Goal: Task Accomplishment & Management: Manage account settings

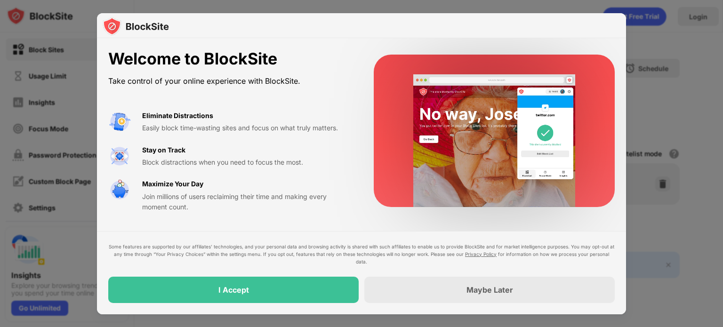
click at [326, 268] on div "Some features are supported by our affiliates’ technologies, and your personal …" at bounding box center [361, 273] width 506 height 60
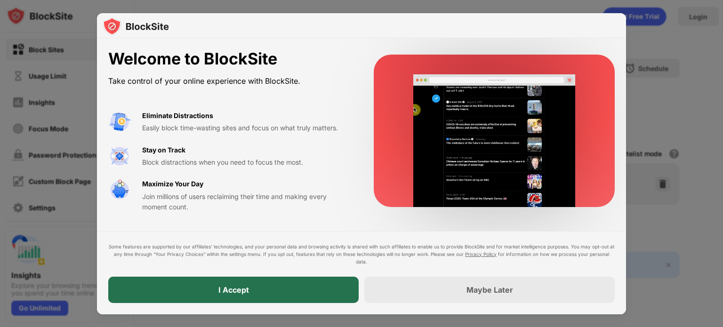
click at [328, 280] on div "I Accept" at bounding box center [233, 290] width 250 height 26
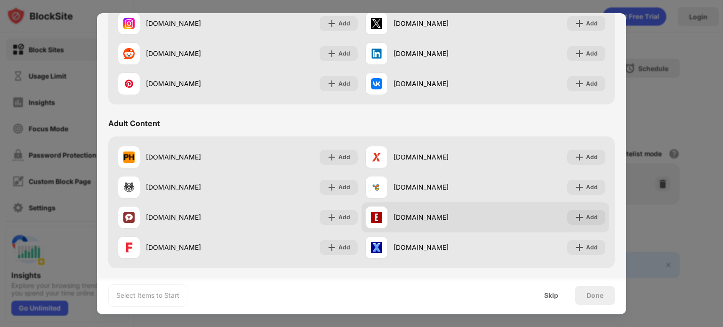
scroll to position [358, 0]
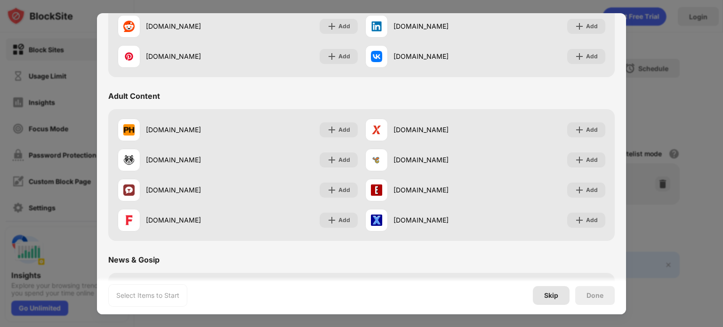
click at [553, 299] on div "Skip" at bounding box center [551, 296] width 14 height 8
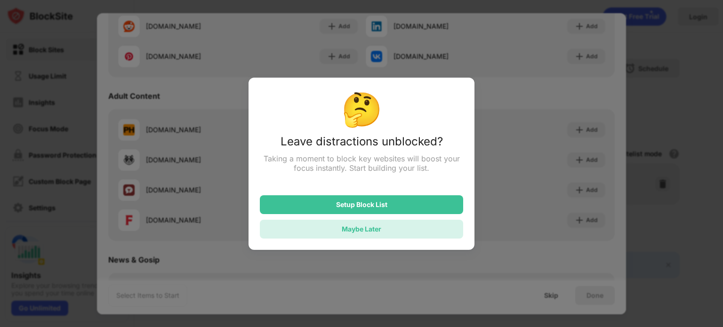
click at [369, 231] on div "Maybe Later" at bounding box center [362, 229] width 40 height 8
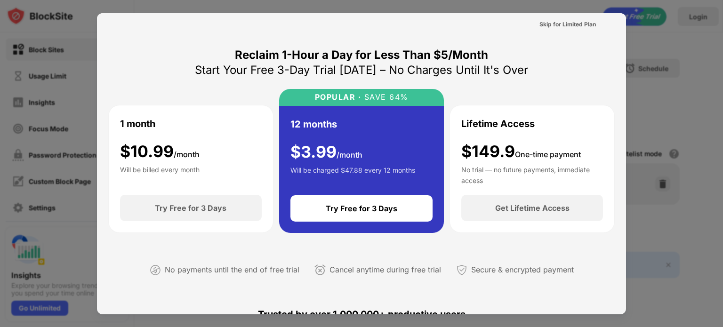
scroll to position [459, 0]
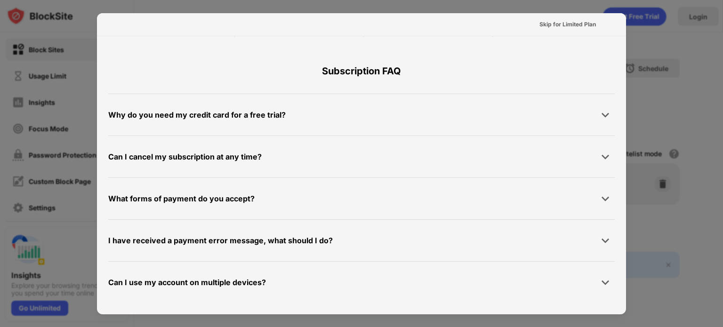
click at [664, 206] on div at bounding box center [361, 163] width 723 height 327
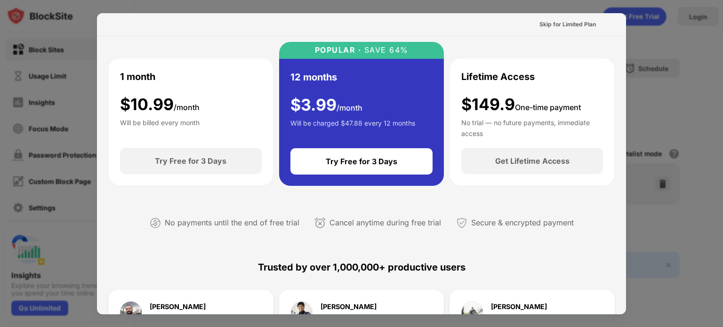
scroll to position [0, 0]
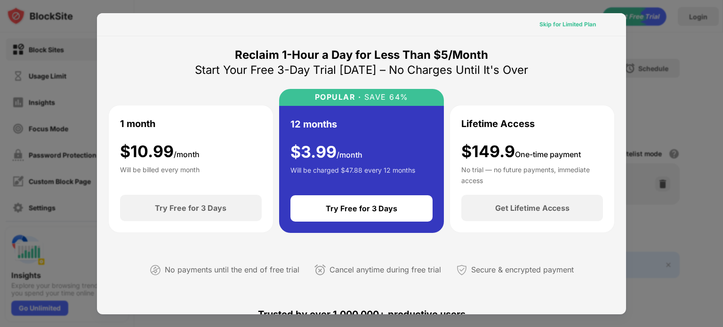
click at [550, 24] on div "Skip for Limited Plan" at bounding box center [567, 24] width 56 height 9
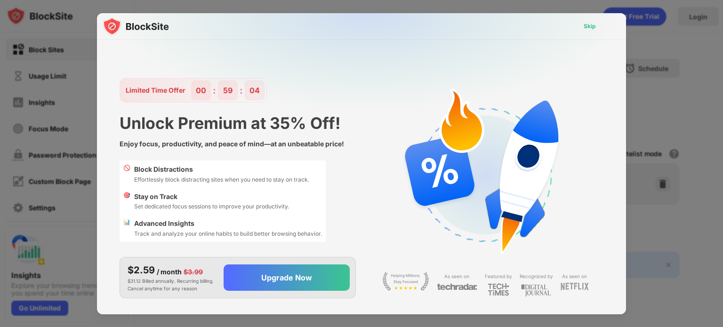
click at [588, 29] on div "Skip" at bounding box center [590, 26] width 12 height 9
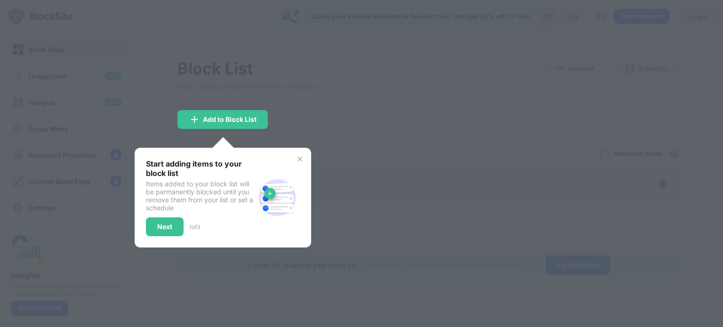
click at [329, 112] on div at bounding box center [361, 163] width 723 height 327
click at [233, 117] on div "Add to Block List" at bounding box center [230, 120] width 54 height 8
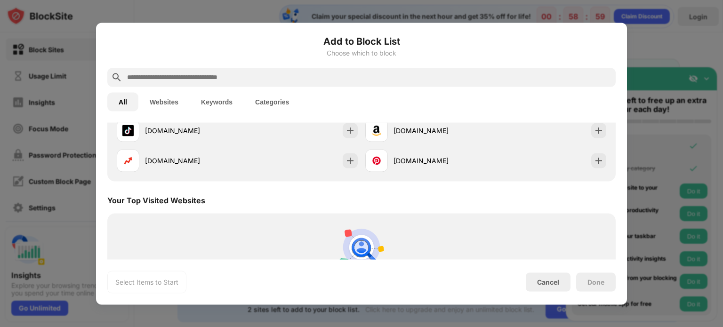
scroll to position [299, 0]
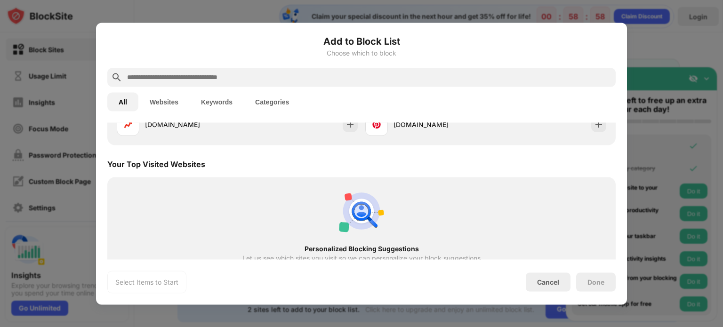
click at [670, 136] on div at bounding box center [361, 163] width 723 height 327
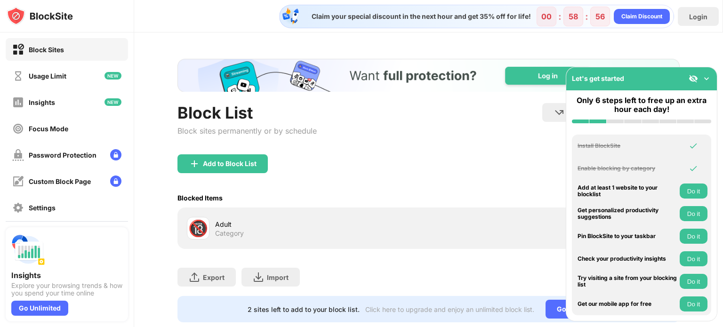
scroll to position [28, 0]
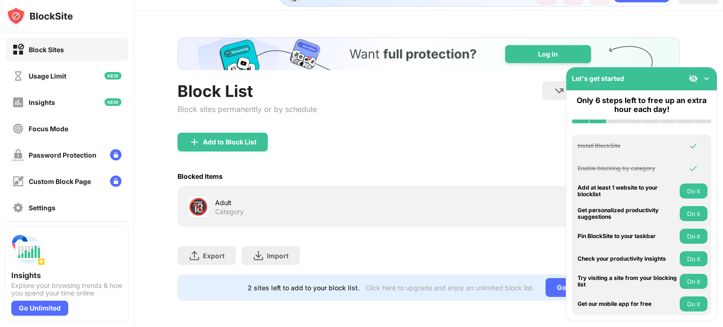
click at [707, 74] on img at bounding box center [706, 78] width 9 height 9
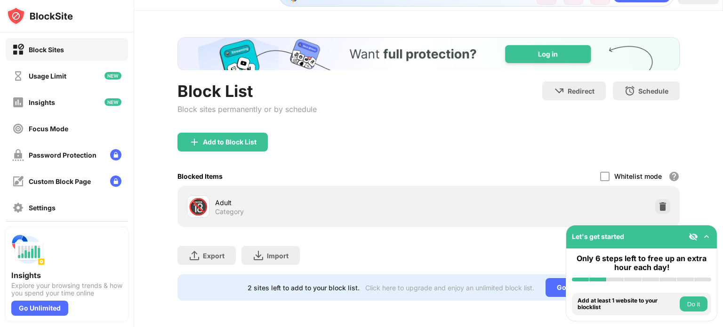
click at [248, 144] on div "Add to Block List" at bounding box center [428, 150] width 502 height 34
click at [241, 139] on div "Add to Block List" at bounding box center [222, 142] width 90 height 19
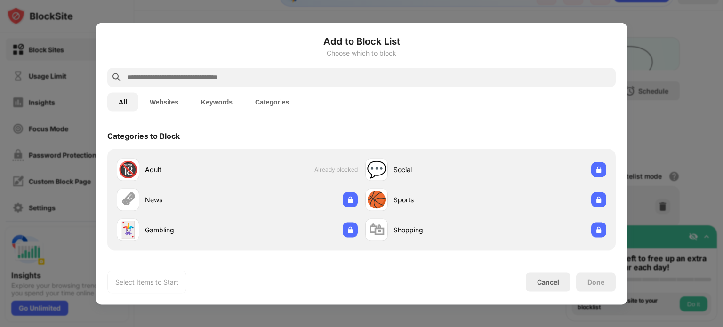
click at [237, 75] on input "text" at bounding box center [369, 77] width 486 height 11
click at [341, 79] on input "text" at bounding box center [369, 77] width 486 height 11
paste input "**********"
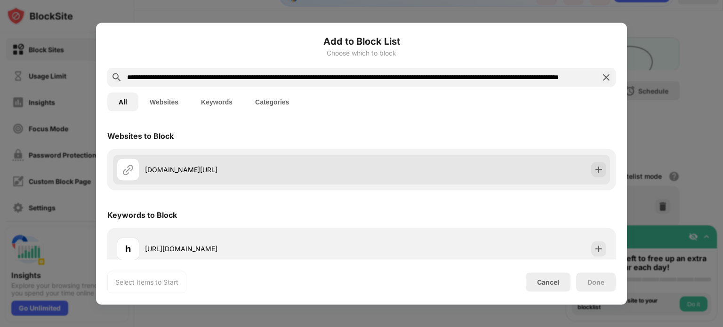
scroll to position [24, 0]
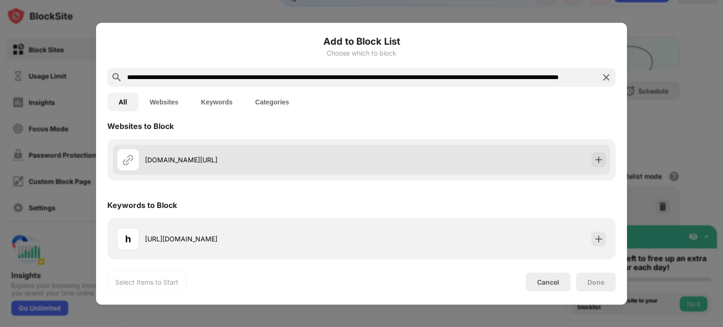
type input "**********"
click at [320, 155] on div "opera.com/computer/thanks?ni=eapgx&os=windows&utm_medium=pa&utm_campaign=PWN_BD…" at bounding box center [253, 160] width 216 height 10
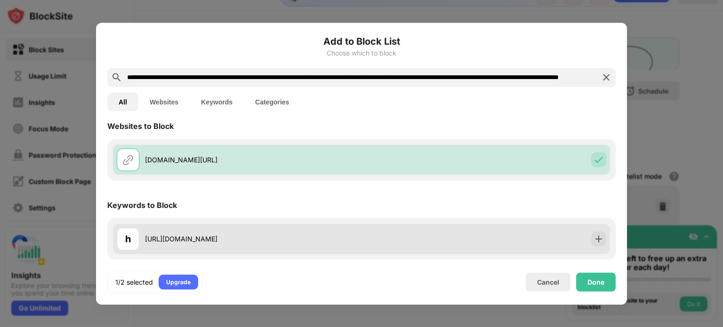
click at [324, 235] on div "https://www.opera.com/computer/thanks?ni=eapgx&os=windows&utm_medium=pa&utm_cam…" at bounding box center [253, 239] width 216 height 10
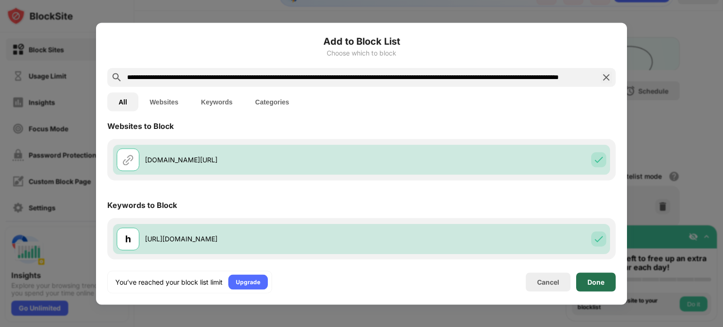
click at [610, 282] on div "Done" at bounding box center [596, 281] width 40 height 19
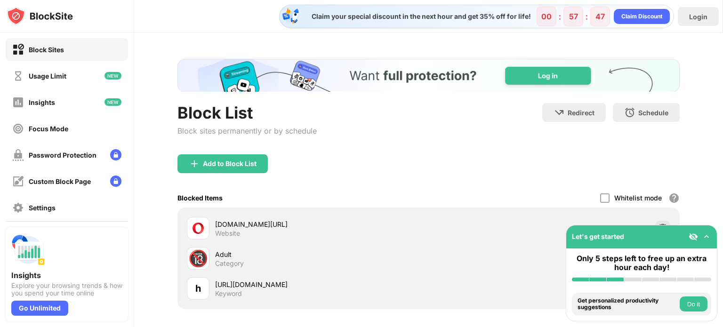
scroll to position [88, 0]
